Goal: Task Accomplishment & Management: Manage account settings

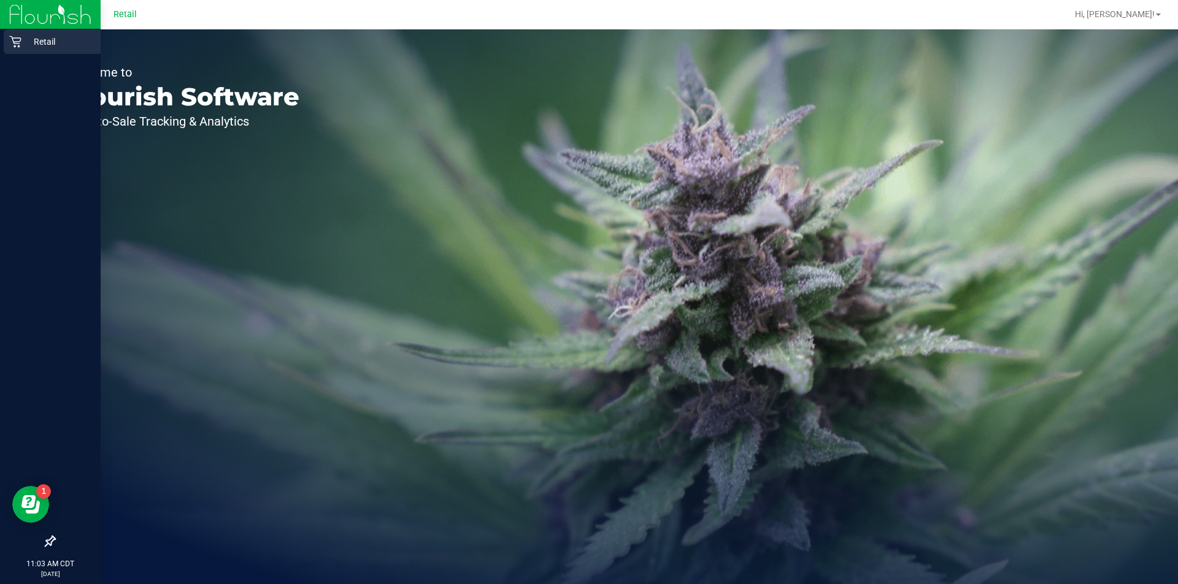
click at [14, 52] on div "Retail" at bounding box center [52, 41] width 97 height 25
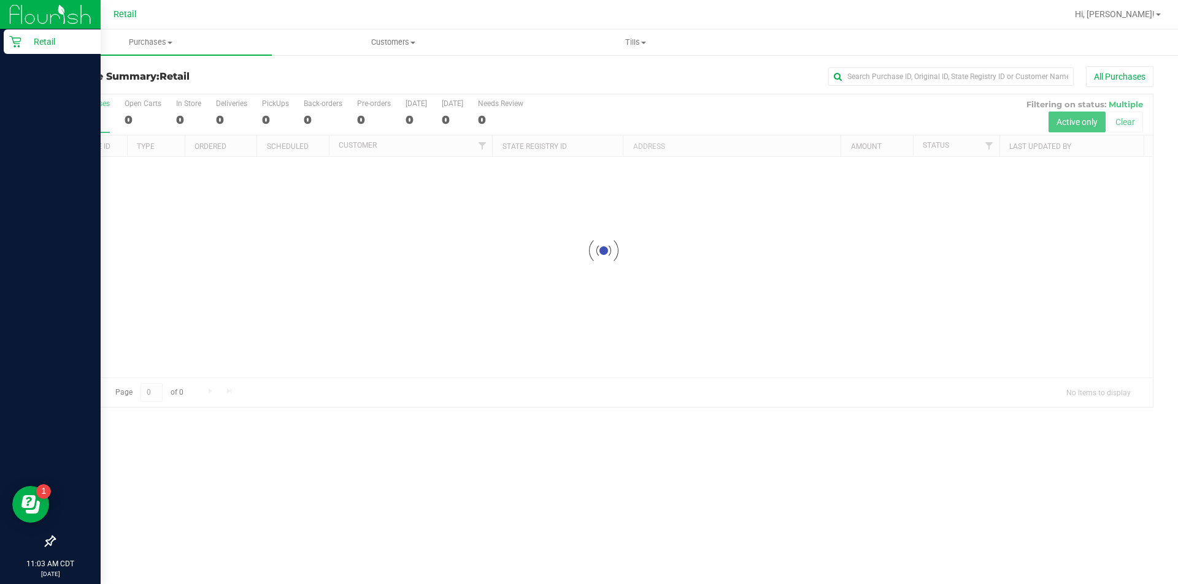
click at [44, 51] on div "Retail" at bounding box center [52, 41] width 97 height 25
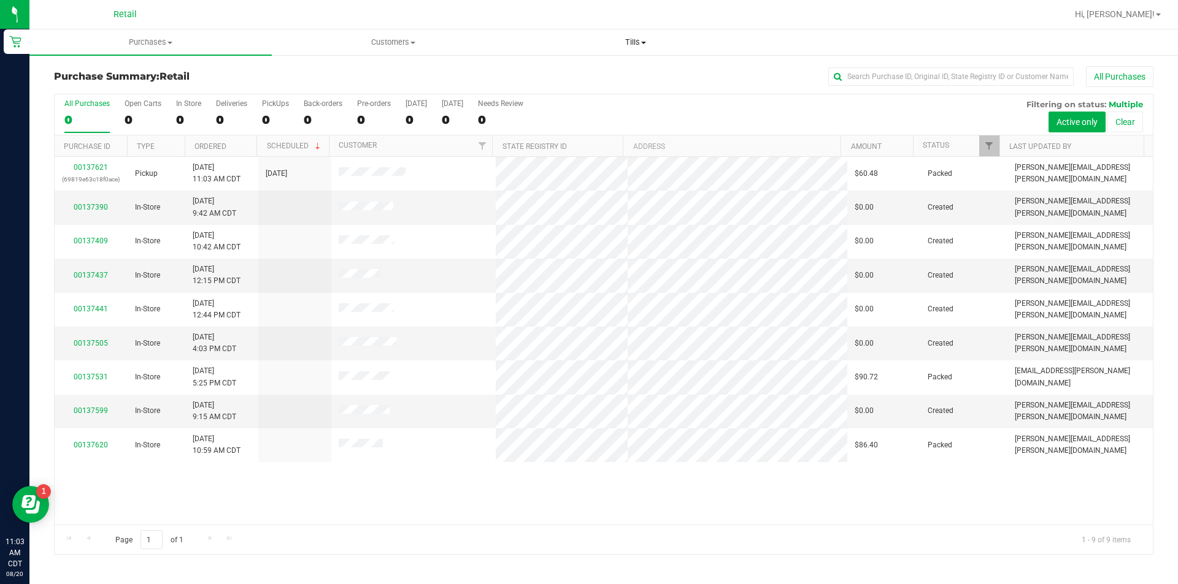
click at [643, 40] on span "Tills" at bounding box center [635, 42] width 241 height 11
click at [558, 77] on span "Manage tills" at bounding box center [555, 74] width 83 height 10
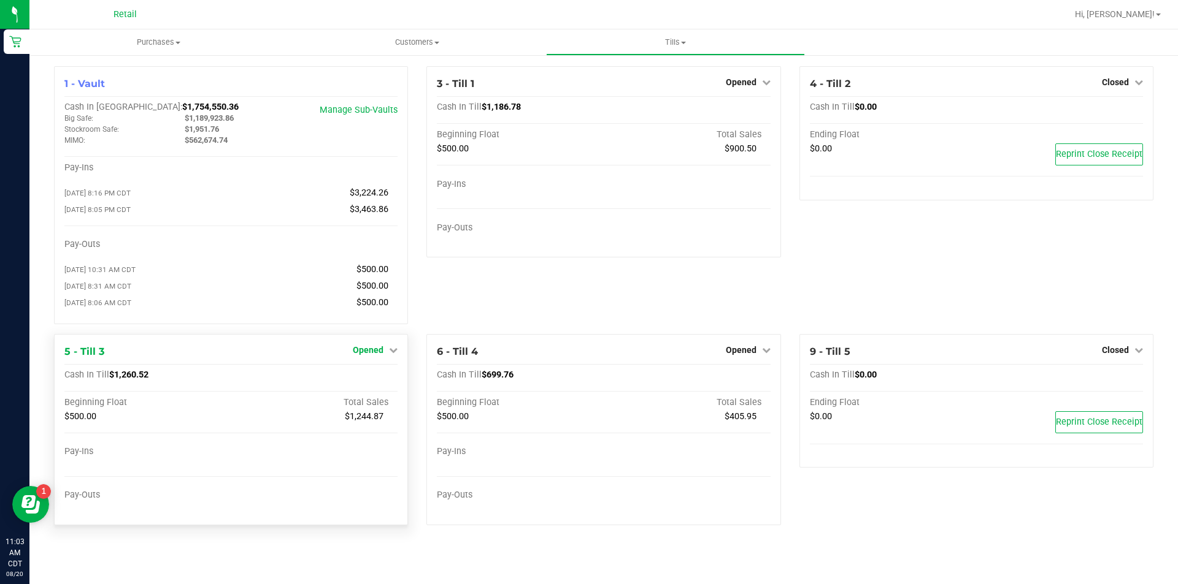
click at [393, 353] on icon at bounding box center [393, 350] width 9 height 9
click at [367, 380] on link "Close Till" at bounding box center [369, 375] width 33 height 10
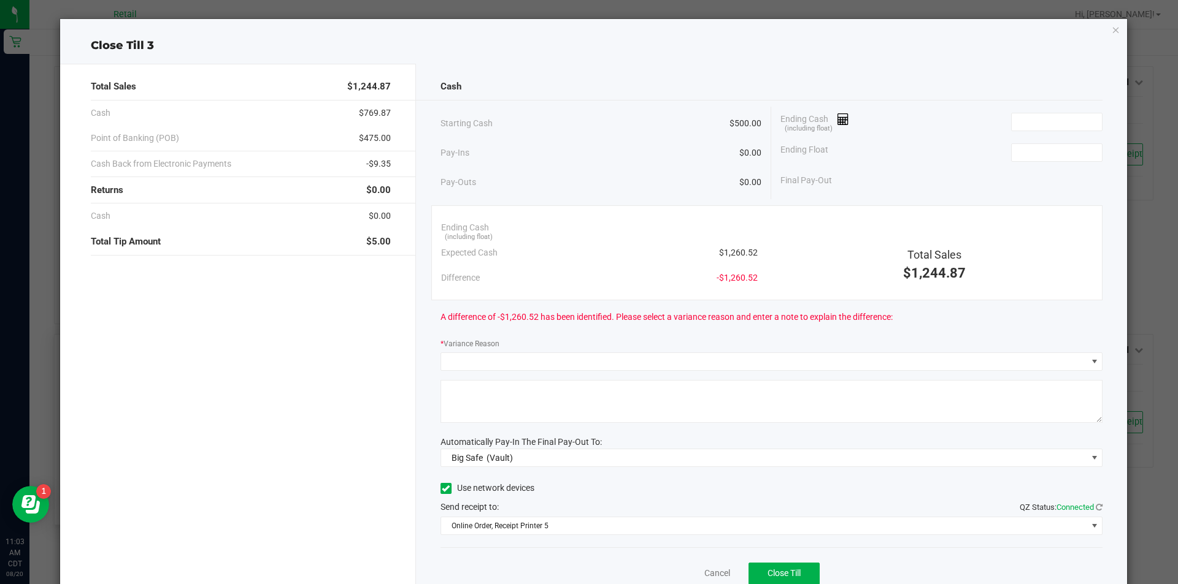
click at [1111, 29] on icon "button" at bounding box center [1115, 29] width 9 height 15
